Goal: Information Seeking & Learning: Learn about a topic

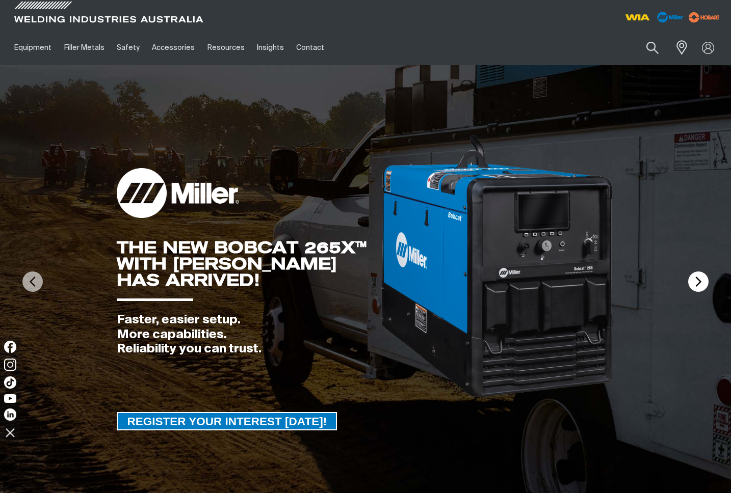
click at [689, 279] on img at bounding box center [698, 282] width 20 height 20
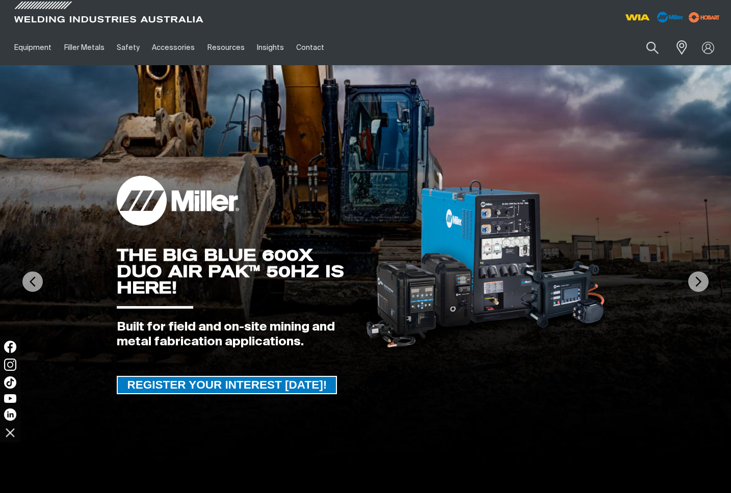
click at [680, 277] on img at bounding box center [365, 281] width 731 height 433
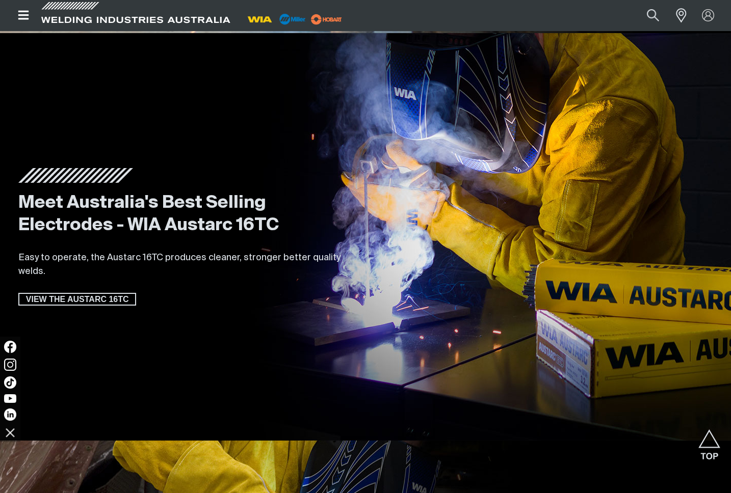
scroll to position [1777, 0]
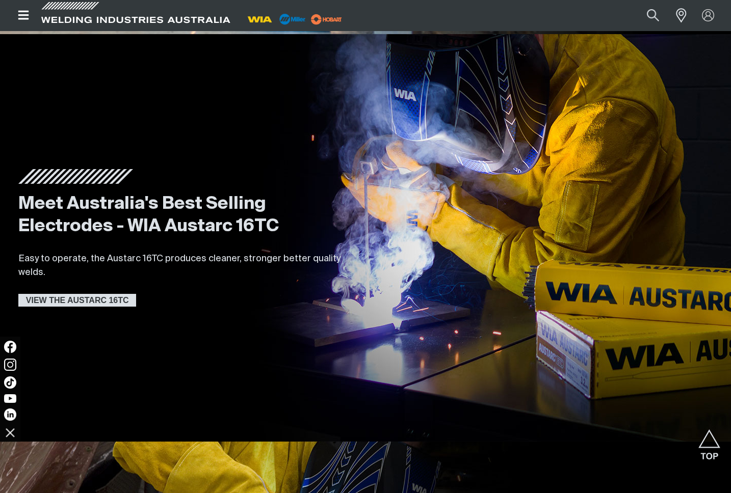
click at [103, 302] on span "VIEW THE AUSTARC 16TC" at bounding box center [77, 300] width 116 height 13
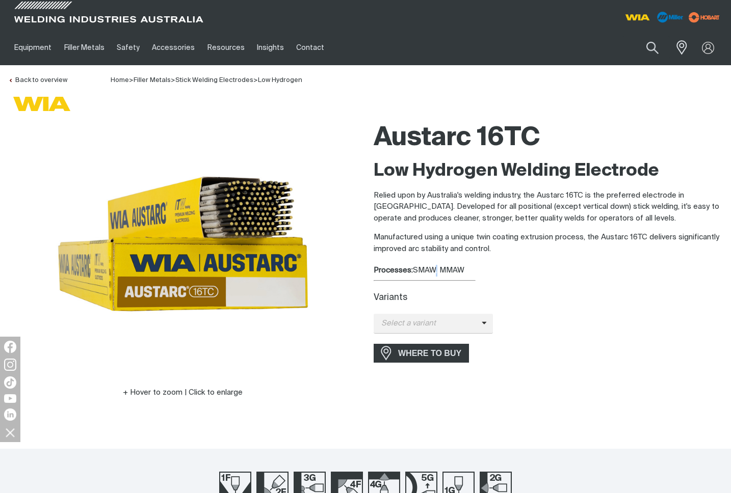
drag, startPoint x: 437, startPoint y: 271, endPoint x: 432, endPoint y: 272, distance: 5.1
click at [432, 272] on div "Processes: SMAW, MMAW" at bounding box center [547, 271] width 349 height 12
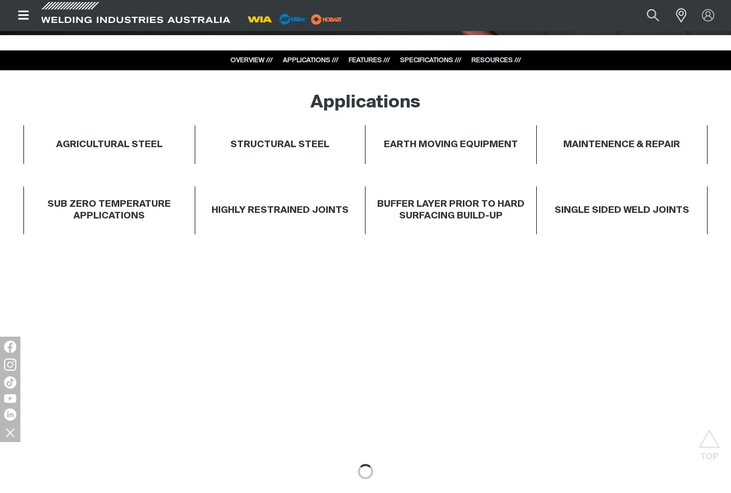
scroll to position [681, 0]
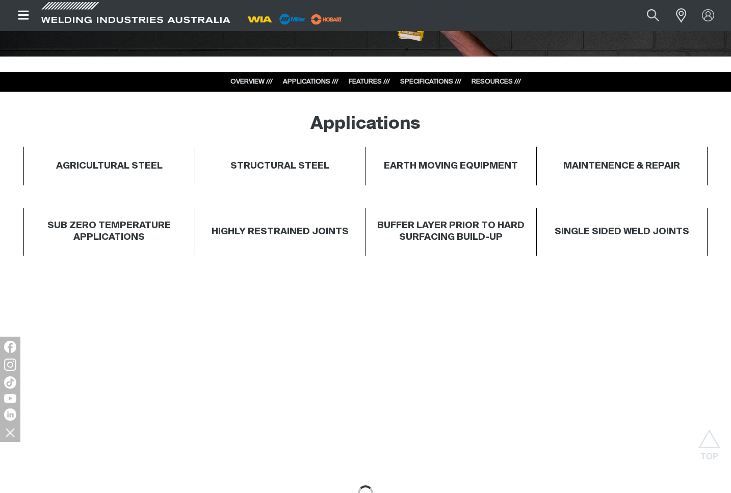
click at [138, 169] on h4 "AGRICULTURAL STEEL" at bounding box center [109, 167] width 106 height 12
click at [212, 162] on div "STRUCTURAL STEEL" at bounding box center [280, 166] width 171 height 39
click at [443, 163] on h4 "EARTH MOVING EQUIPMENT" at bounding box center [451, 167] width 134 height 12
click at [597, 165] on h4 "MAINTENENCE & REPAIR" at bounding box center [621, 167] width 117 height 12
click at [628, 239] on div "SINGLE SIDED WELD JOINTS" at bounding box center [621, 232] width 145 height 36
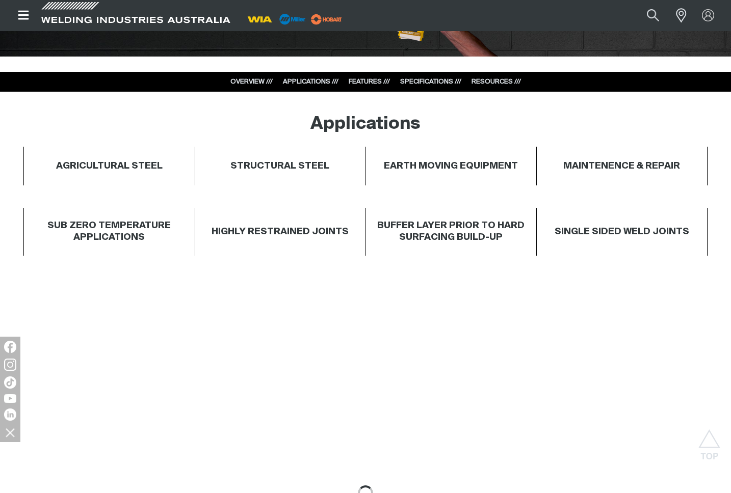
click at [455, 239] on h4 "BUFFER LAYER PRIOR TO HARD SURFACING BUILD-UP" at bounding box center [450, 231] width 161 height 23
click at [235, 232] on h4 "HIGHLY RESTRAINED JOINTS" at bounding box center [279, 232] width 137 height 12
click at [100, 246] on div "SUB ZERO TEMPERATURE APPLICATIONS" at bounding box center [109, 232] width 171 height 48
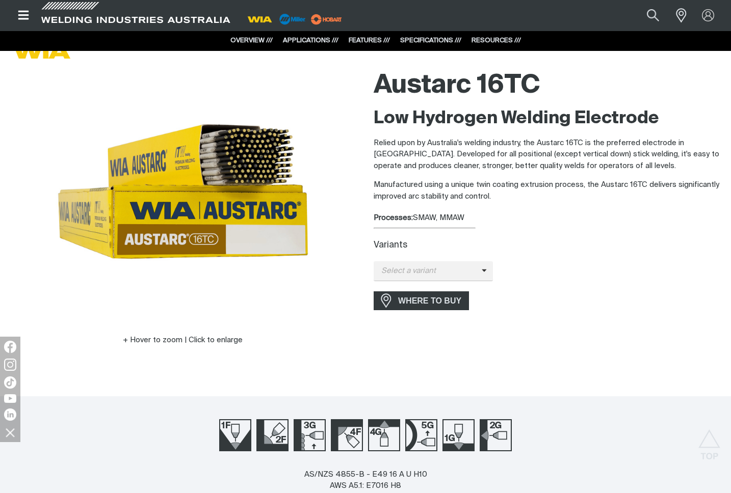
scroll to position [0, 0]
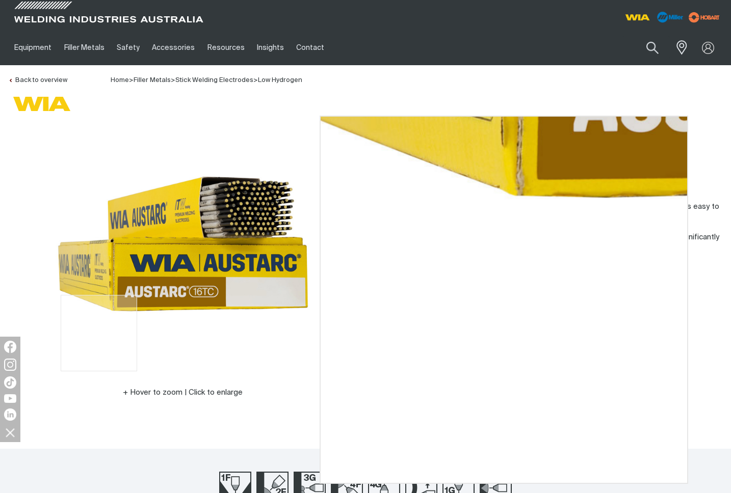
click at [99, 362] on img at bounding box center [183, 244] width 255 height 255
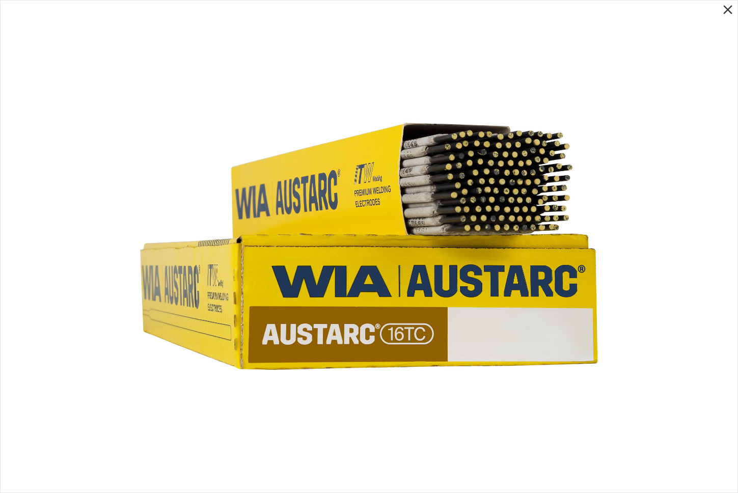
click at [724, 8] on icon "Close pop-up overlay" at bounding box center [727, 9] width 15 height 15
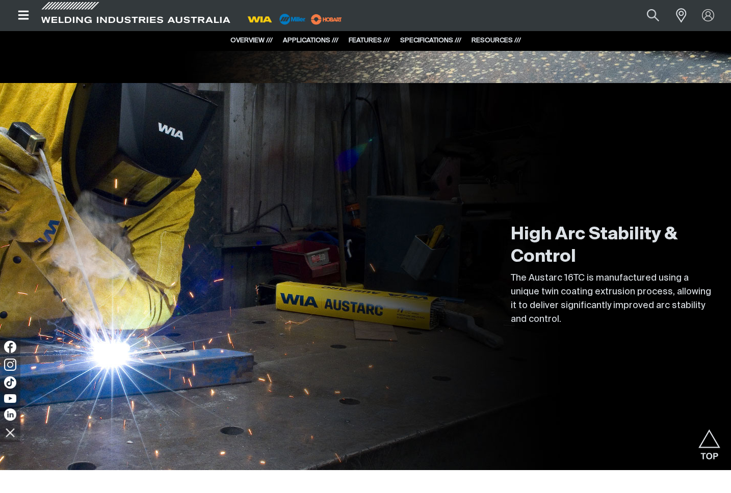
scroll to position [2470, 0]
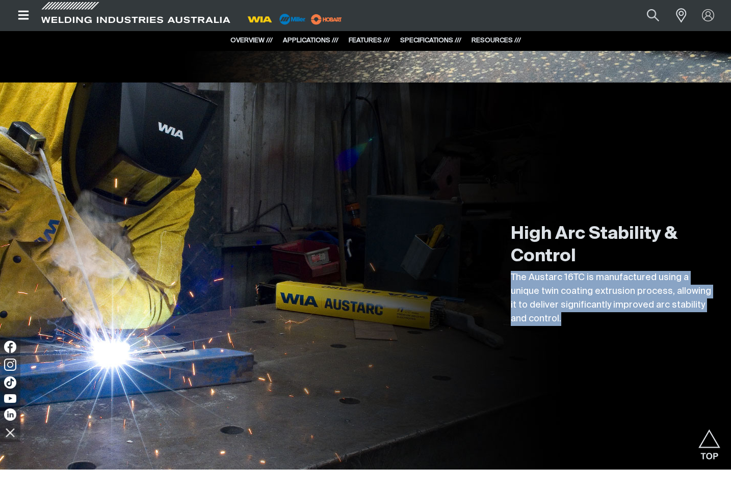
drag, startPoint x: 512, startPoint y: 279, endPoint x: 655, endPoint y: 338, distance: 155.1
click at [653, 337] on div "High Arc Stability & Control The Austarc 16TC is manufactured using a unique tw…" at bounding box center [365, 276] width 714 height 387
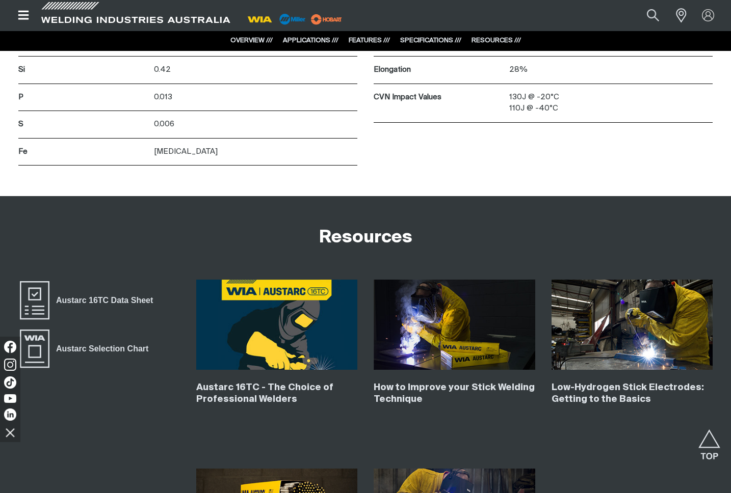
scroll to position [4294, 0]
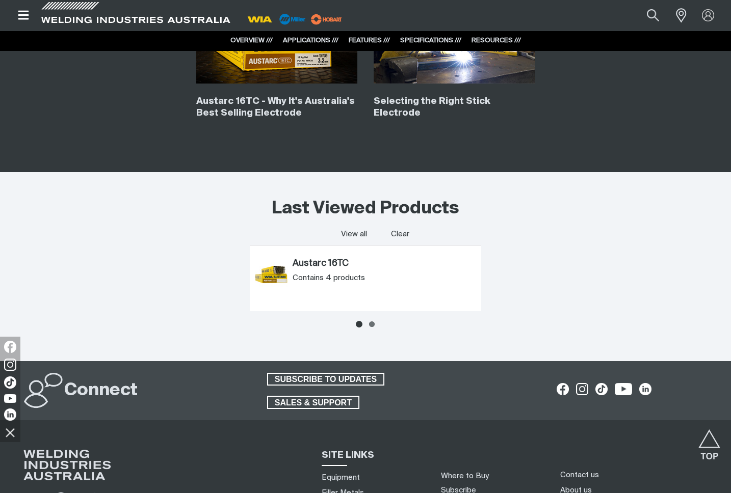
click at [369, 332] on ul at bounding box center [365, 324] width 231 height 16
click at [371, 327] on icon at bounding box center [372, 325] width 6 height 6
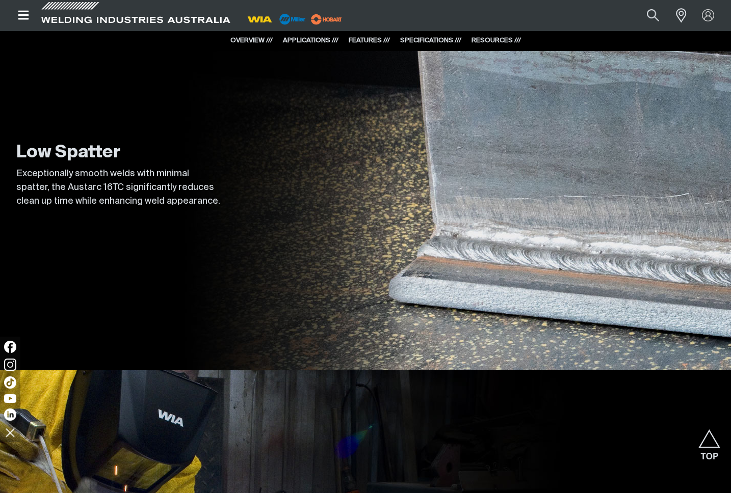
scroll to position [1855, 0]
